Goal: Contribute content

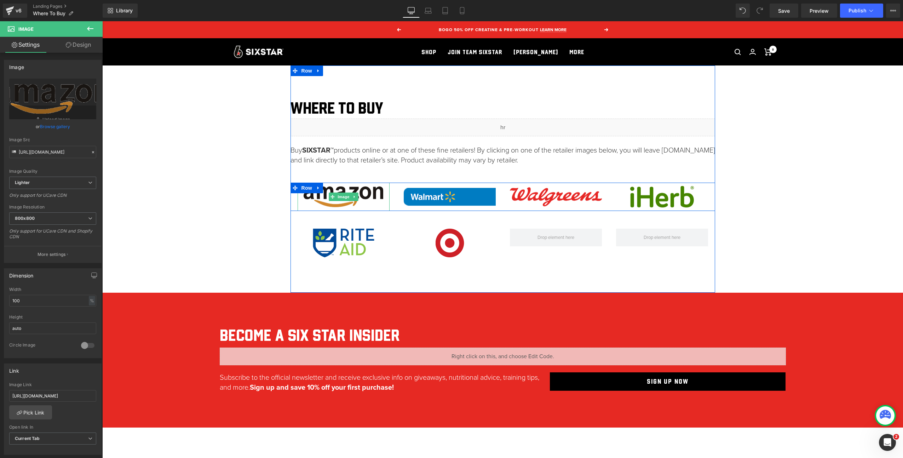
click at [371, 201] on img at bounding box center [344, 197] width 92 height 29
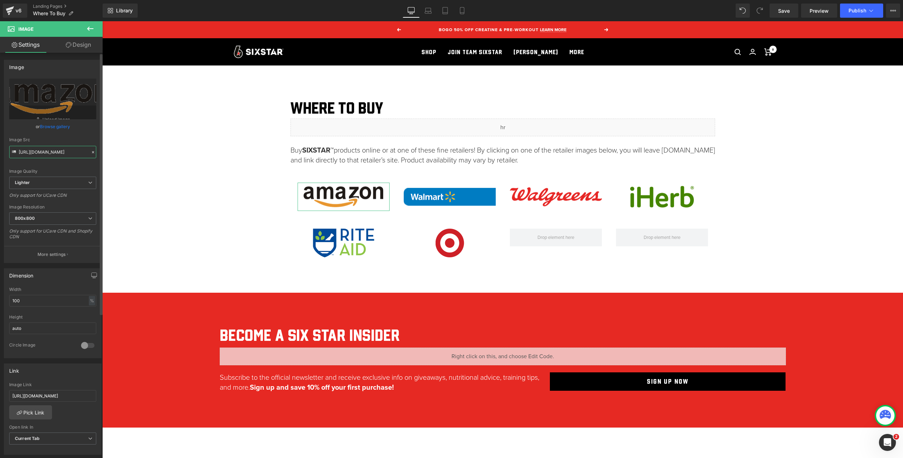
click at [59, 156] on input "https://ucarecdn.com/4ac6ba64-4eeb-45c4-acda-af8c0fc0a042/-/format/auto/-/previ…" at bounding box center [52, 152] width 87 height 12
click at [59, 157] on input "https://ucarecdn.com/4ac6ba64-4eeb-45c4-acda-af8c0fc0a042/-/format/auto/-/previ…" at bounding box center [52, 152] width 87 height 12
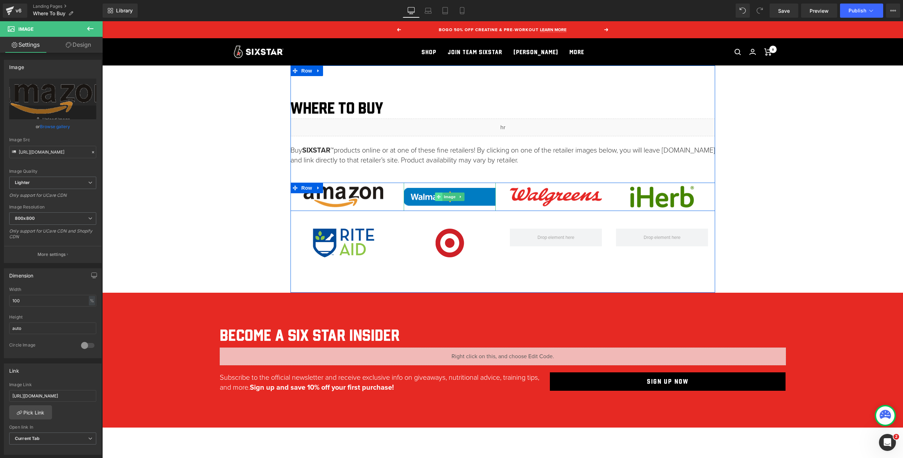
click at [438, 198] on icon at bounding box center [439, 197] width 4 height 4
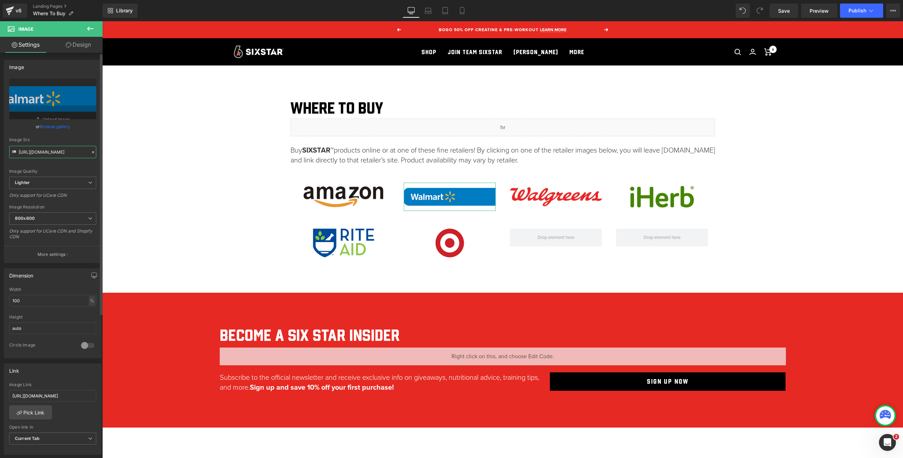
click at [68, 153] on input "https://ucarecdn.com/e44fbcfe-a8f7-4832-aa01-4acd77458536/-/format/auto/-/previ…" at bounding box center [52, 152] width 87 height 12
click at [57, 153] on input "https://ucarecdn.com/4db040a5-b50f-4e62-9742-6546664f2dab/-/format/auto/-/previ…" at bounding box center [52, 152] width 87 height 12
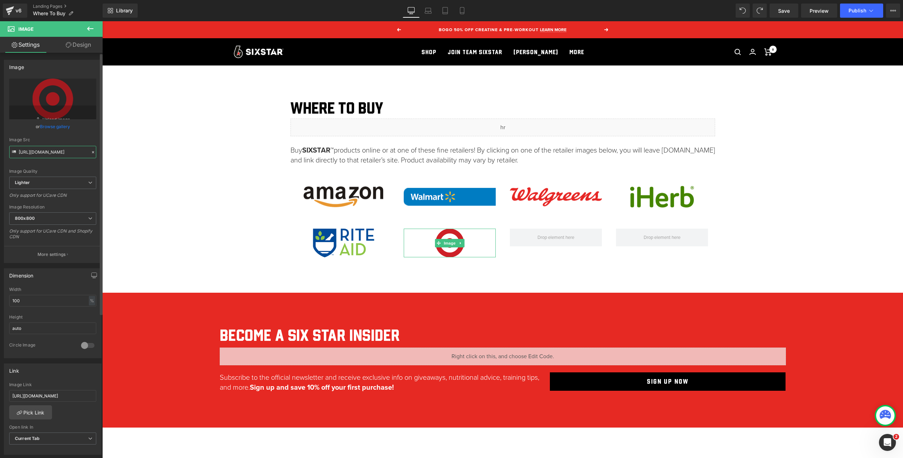
click at [57, 153] on input "https://ucarecdn.com/4db040a5-b50f-4e62-9742-6546664f2dab/-/format/auto/-/previ…" at bounding box center [52, 152] width 87 height 12
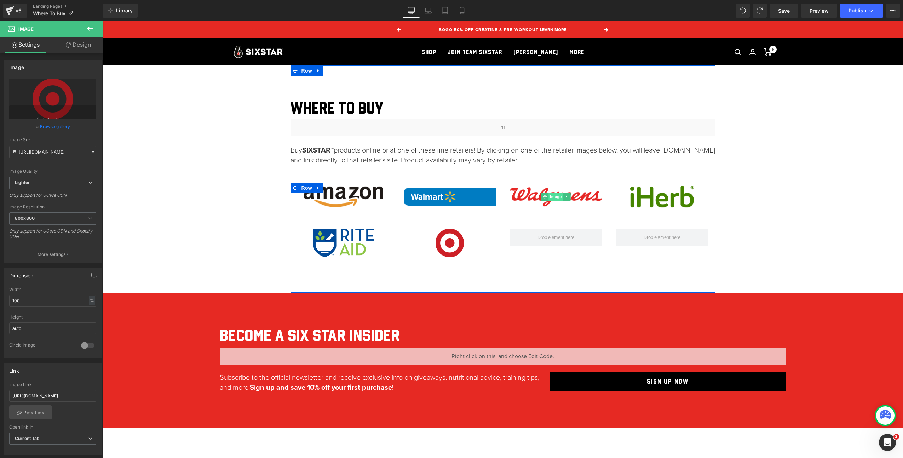
click at [553, 197] on span "Image" at bounding box center [555, 197] width 15 height 8
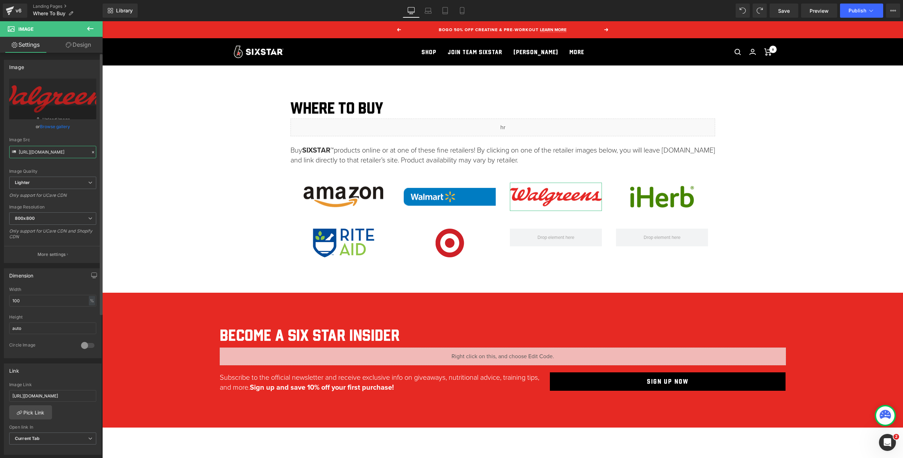
click at [52, 151] on input "[URL][DOMAIN_NAME]" at bounding box center [52, 152] width 87 height 12
